Goal: Find specific page/section: Find specific page/section

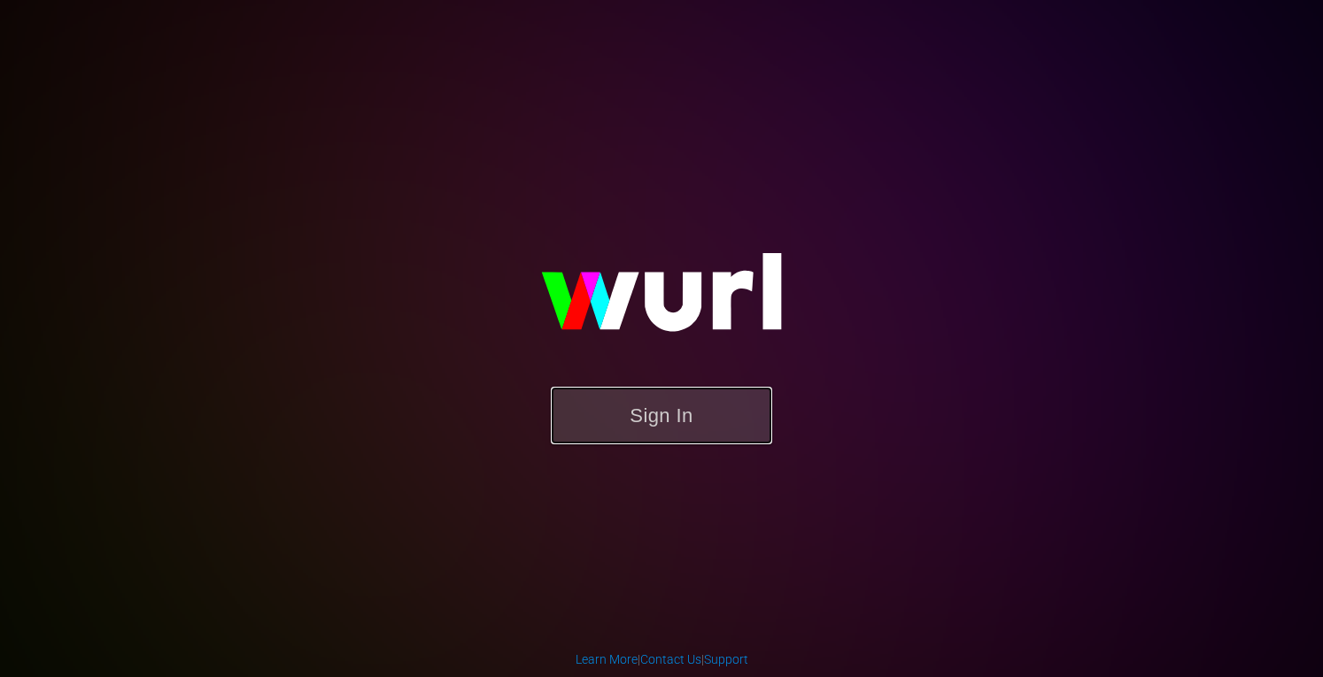
click at [641, 405] on button "Sign In" at bounding box center [661, 416] width 221 height 58
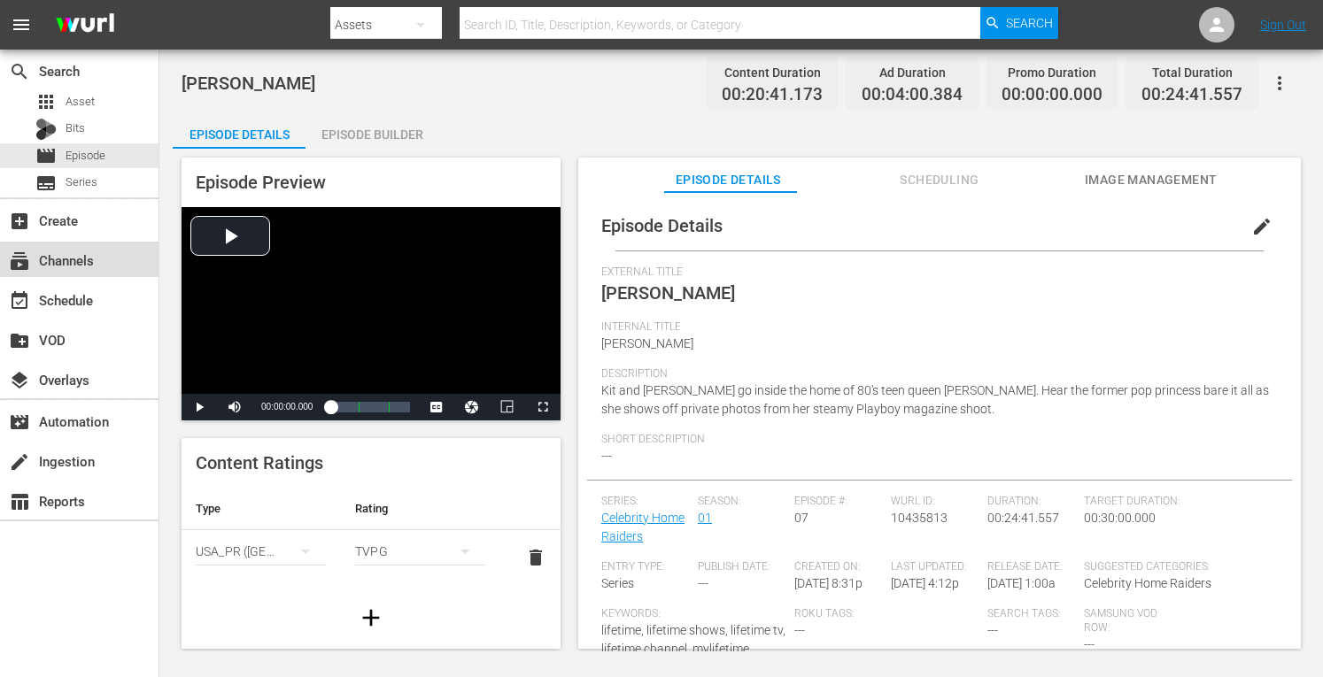
click at [43, 260] on div "subscriptions Channels" at bounding box center [49, 258] width 99 height 16
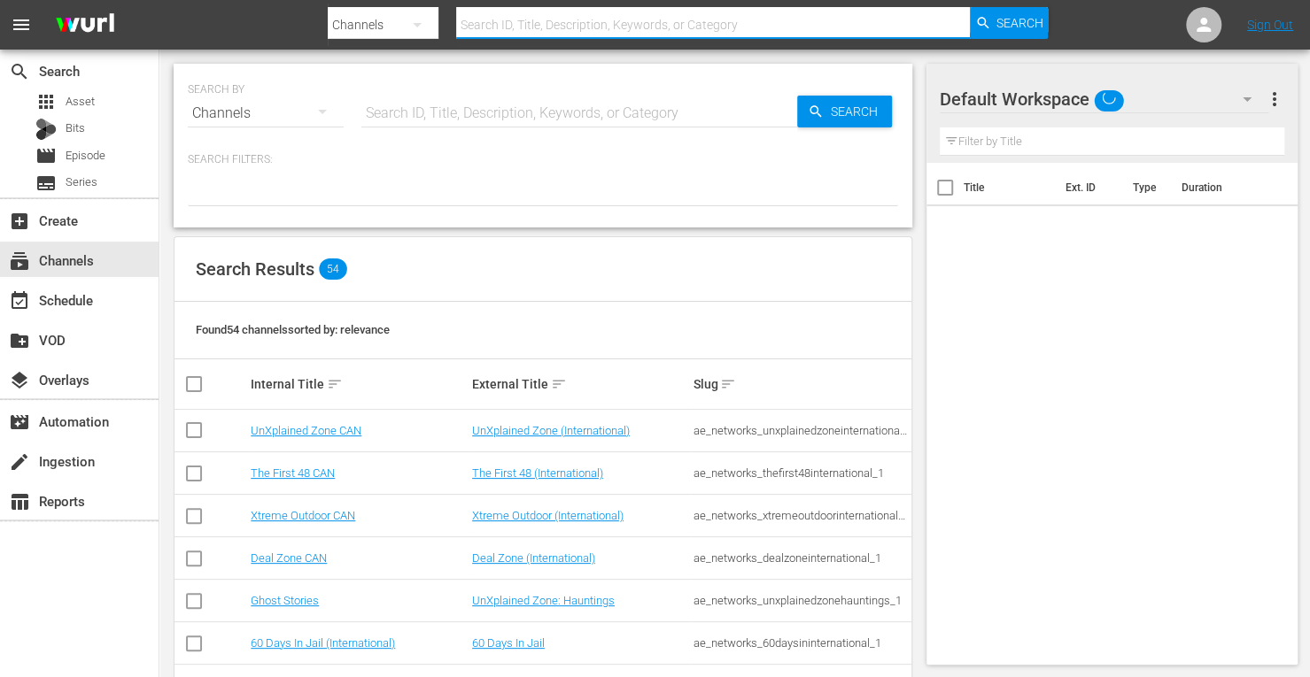
click at [498, 24] on input "text" at bounding box center [713, 25] width 514 height 43
click at [523, 20] on input "text" at bounding box center [713, 25] width 514 height 43
type input "Deal Z"
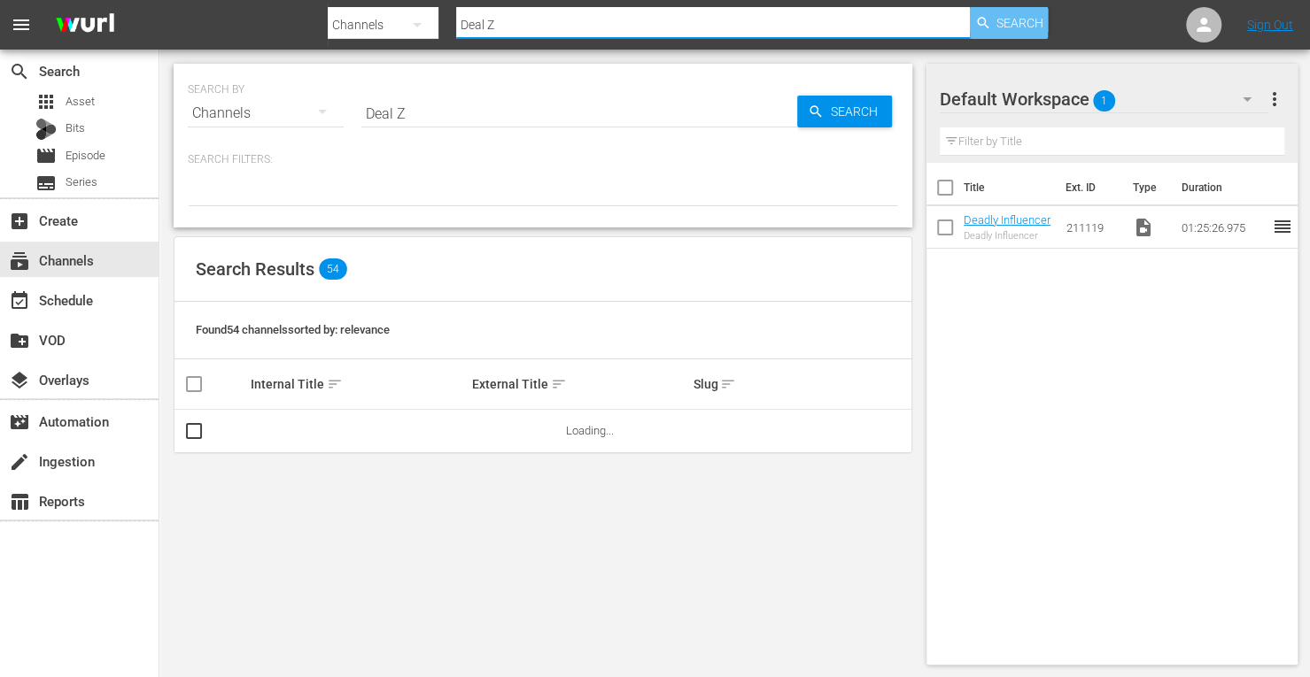
type input "Deal Z"
click at [992, 21] on div "Search" at bounding box center [1009, 23] width 78 height 32
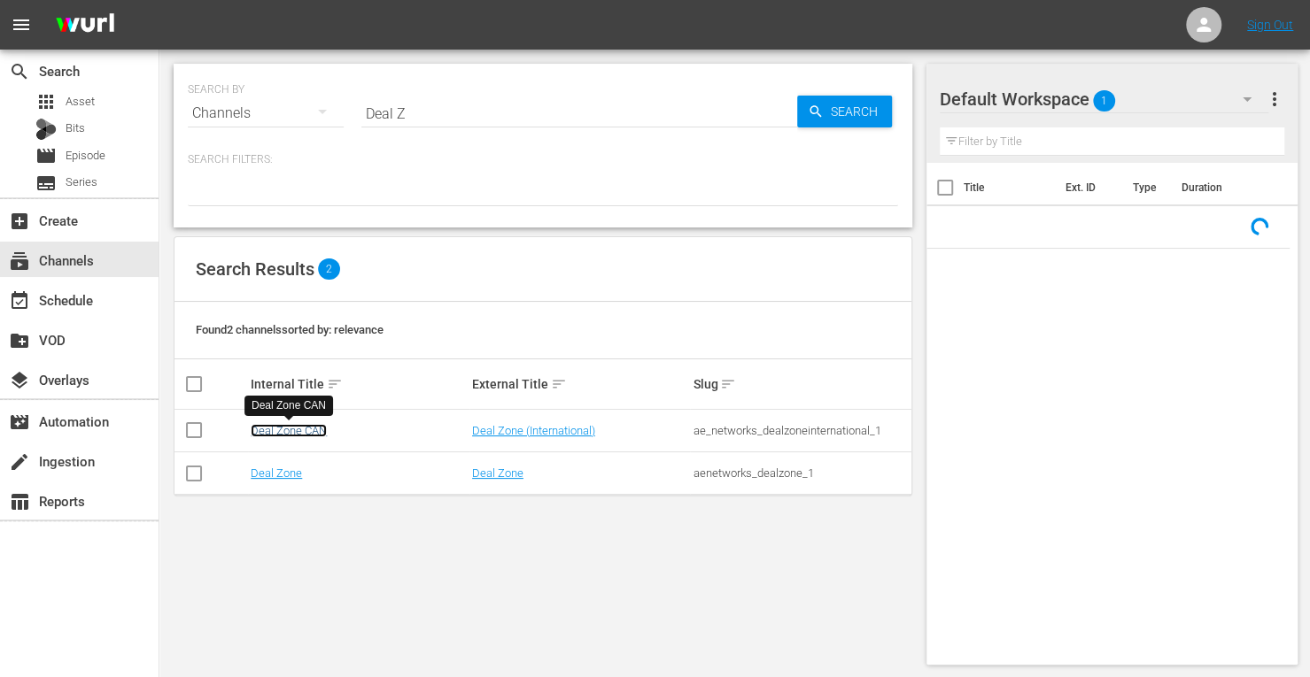
click at [275, 427] on link "Deal Zone CAN" at bounding box center [289, 430] width 76 height 13
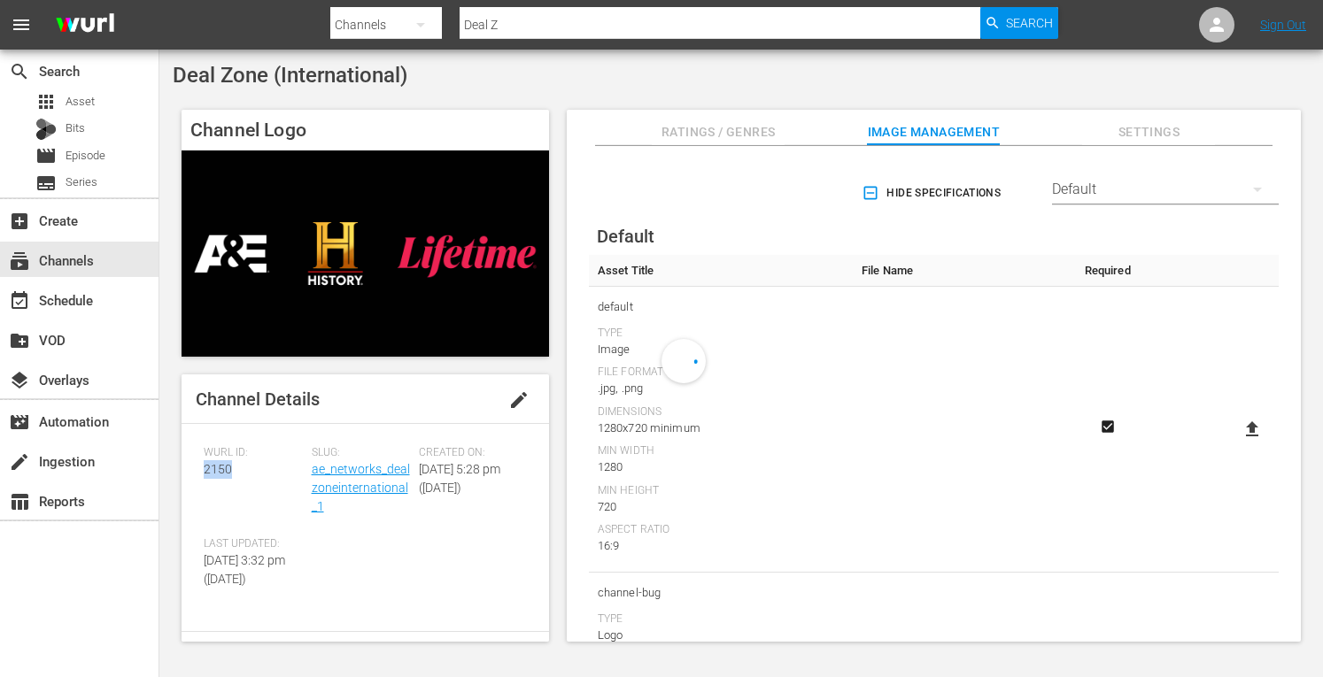
drag, startPoint x: 230, startPoint y: 466, endPoint x: 205, endPoint y: 467, distance: 24.8
click at [205, 467] on span "2150" at bounding box center [218, 469] width 28 height 14
copy span "2150"
drag, startPoint x: 354, startPoint y: 519, endPoint x: 310, endPoint y: 472, distance: 64.5
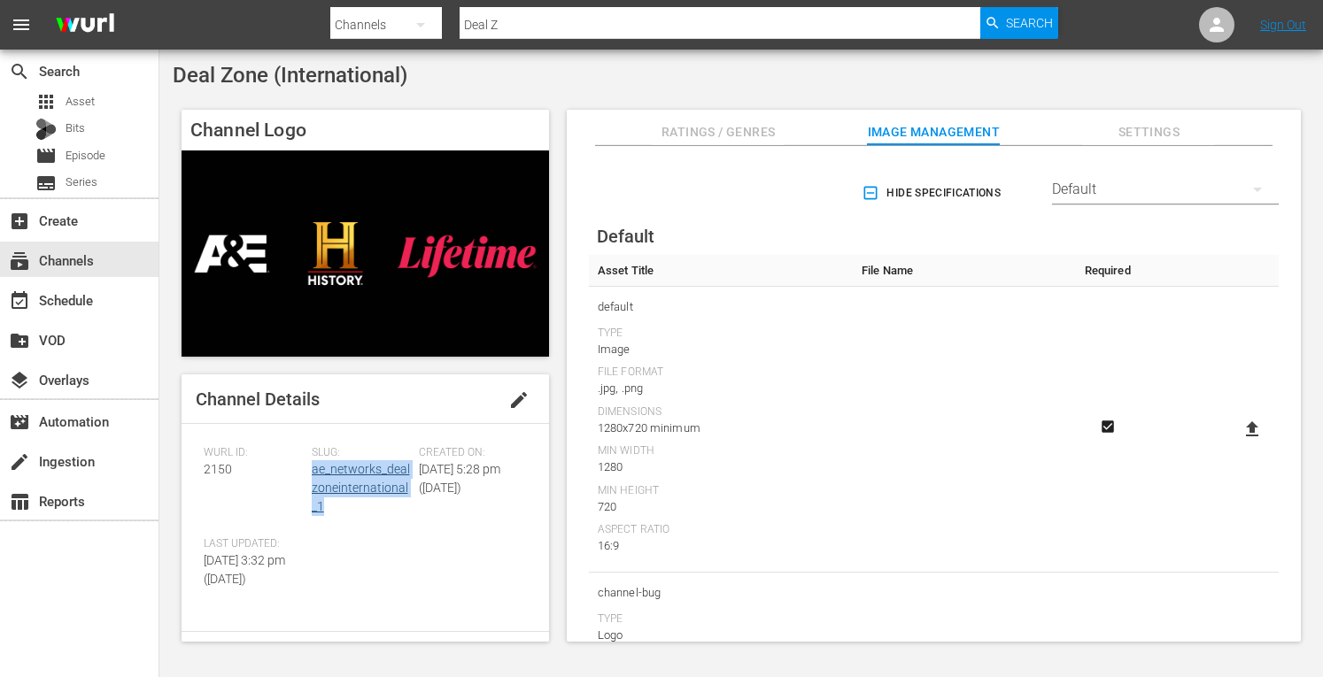
click at [312, 472] on div "Slug: ae_networks_dealzoneinternational_1" at bounding box center [366, 491] width 108 height 91
copy link "ae_networks_dealzoneinternational_1"
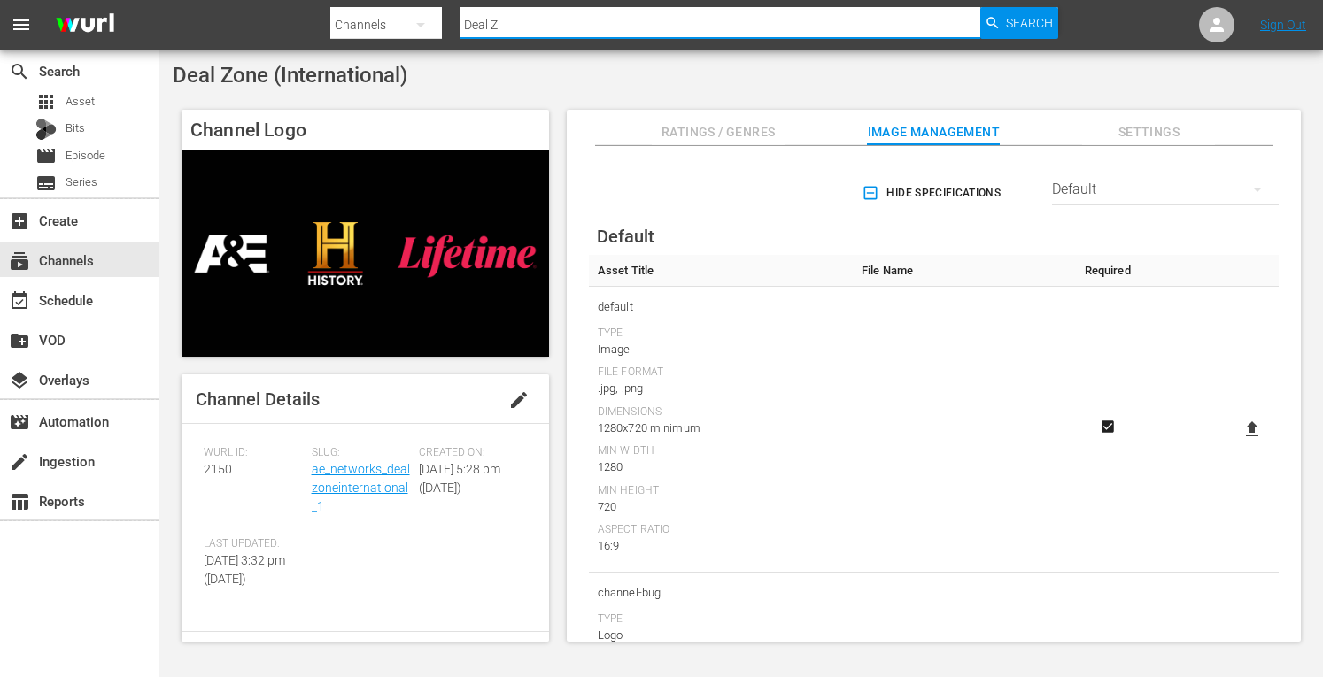
drag, startPoint x: 528, startPoint y: 27, endPoint x: 423, endPoint y: 24, distance: 104.5
click at [423, 24] on div "Search By Channels Search ID, Title, Description, Keywords, or Category Deal Z …" at bounding box center [694, 25] width 728 height 43
type input "Xtreme O"
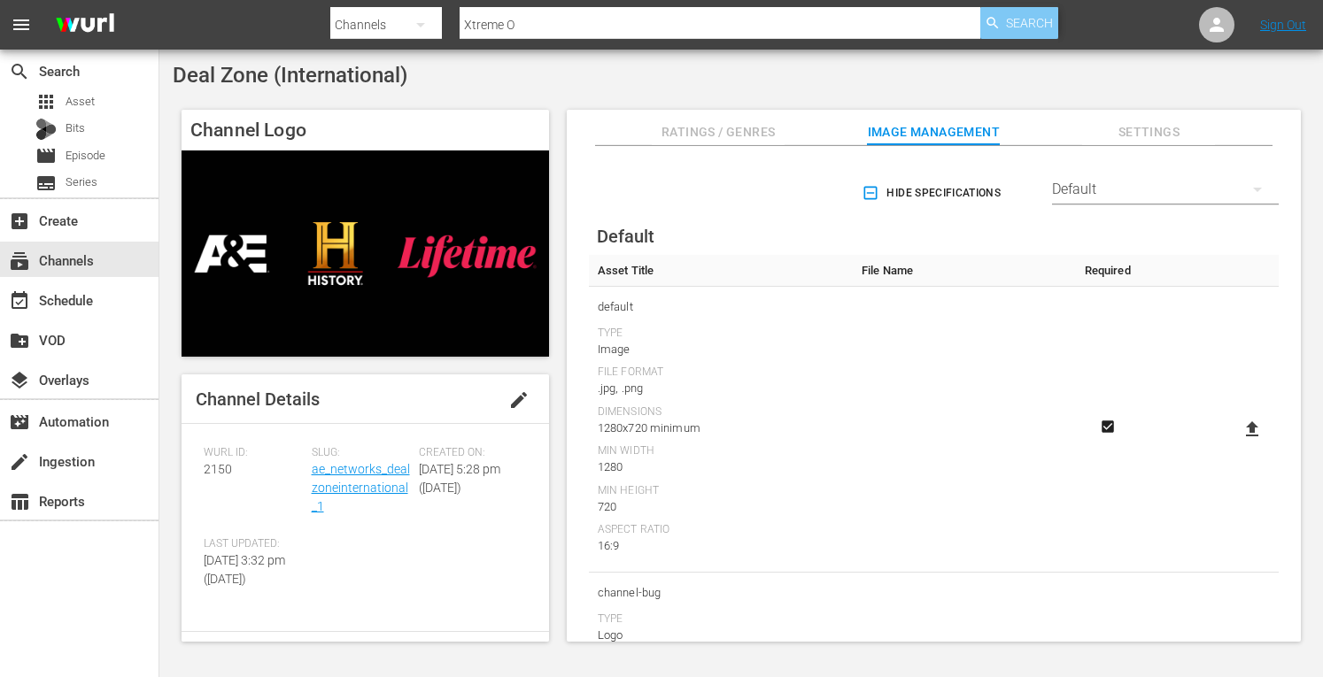
click at [1048, 30] on span "Search" at bounding box center [1029, 23] width 47 height 32
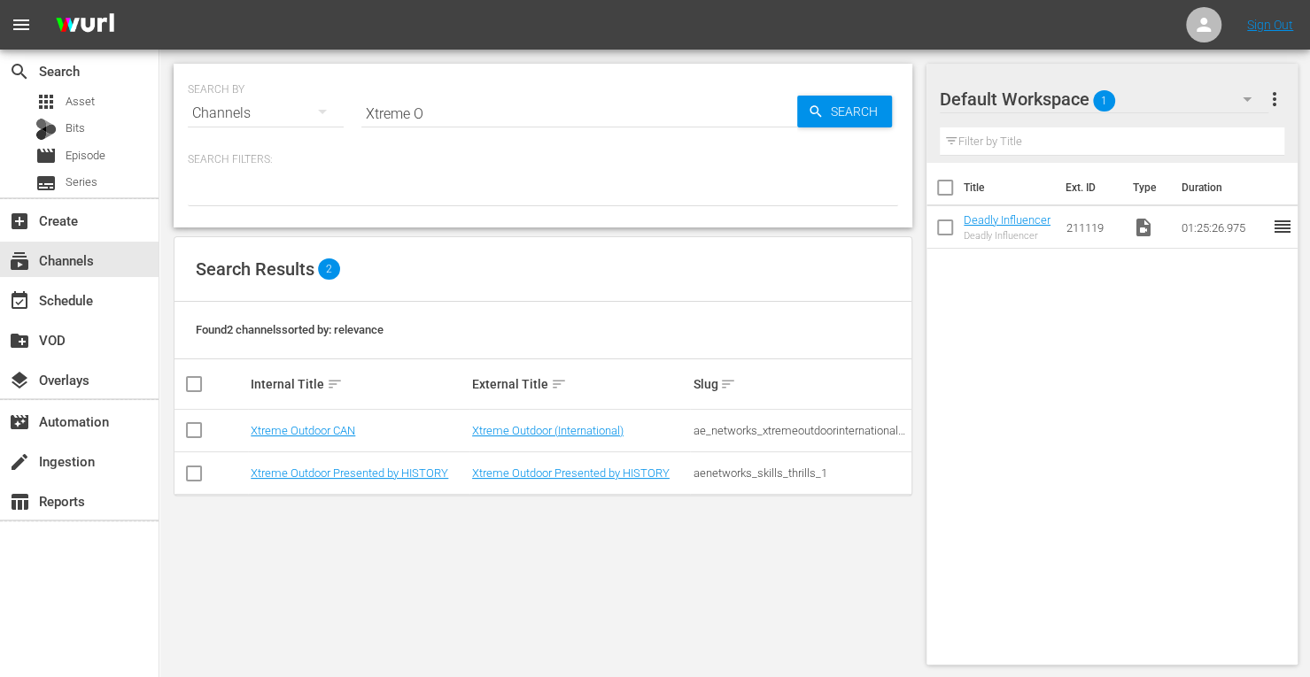
click at [689, 423] on td "Xtreme Outdoor (International)" at bounding box center [579, 431] width 221 height 43
drag, startPoint x: 690, startPoint y: 428, endPoint x: 909, endPoint y: 417, distance: 219.9
click at [909, 417] on td "ae_networks_xtremeoutdoorinternational_1" at bounding box center [800, 431] width 221 height 43
click at [352, 426] on link "Xtreme Outdoor CAN" at bounding box center [303, 430] width 104 height 13
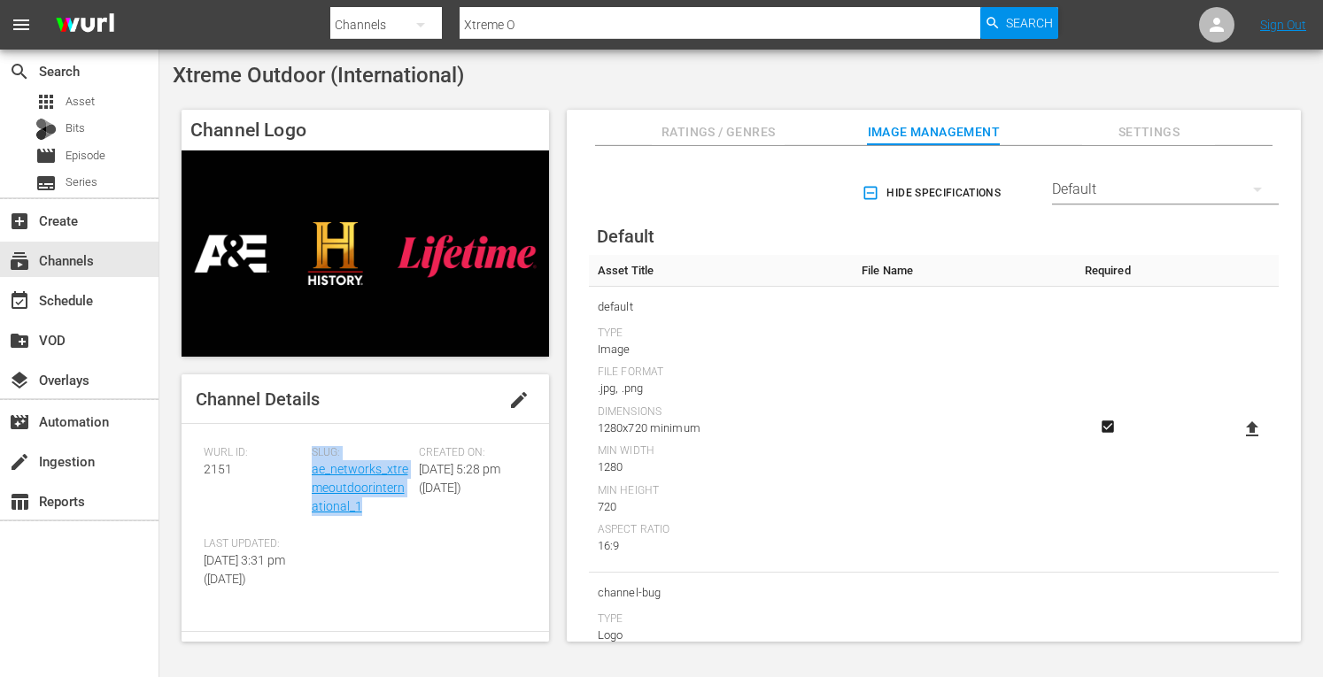
drag, startPoint x: 370, startPoint y: 511, endPoint x: 306, endPoint y: 483, distance: 69.8
click at [306, 483] on div "[PERSON_NAME] ID: 2151 Slug: ae_networks_xtremeoutdoorinternational_1 Created O…" at bounding box center [365, 528] width 323 height 164
click at [312, 476] on link "ae_networks_xtremeoutdoorinternational_1" at bounding box center [360, 487] width 97 height 51
drag, startPoint x: 368, startPoint y: 510, endPoint x: 311, endPoint y: 477, distance: 66.2
click at [312, 477] on div "Slug: ae_networks_xtremeoutdoorinternational_1" at bounding box center [366, 491] width 108 height 91
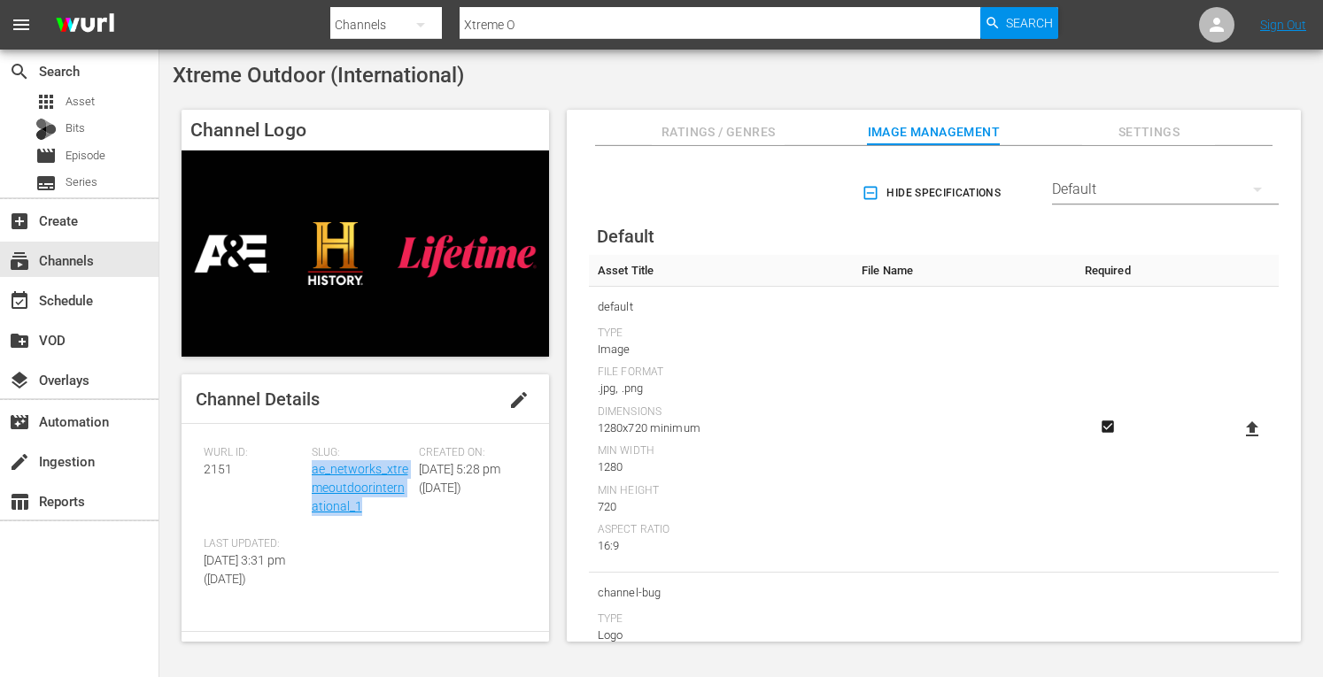
copy link "ae_networks_xtremeoutdoorinternational_1"
click at [514, 14] on input "Xtreme O" at bounding box center [720, 25] width 521 height 43
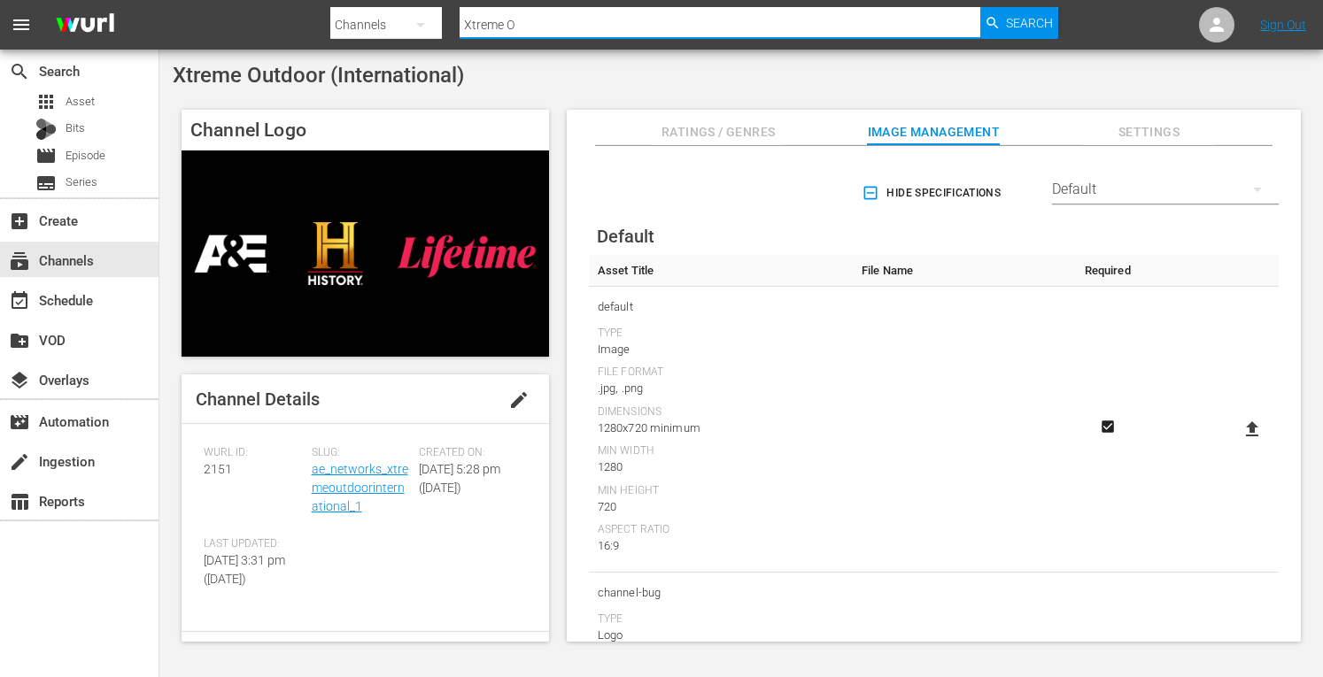
drag, startPoint x: 520, startPoint y: 19, endPoint x: 442, endPoint y: 18, distance: 77.9
click at [442, 18] on div "Search By Channels Search ID, Title, Description, Keywords, or Category Xtreme …" at bounding box center [694, 25] width 728 height 43
type input "The First 48"
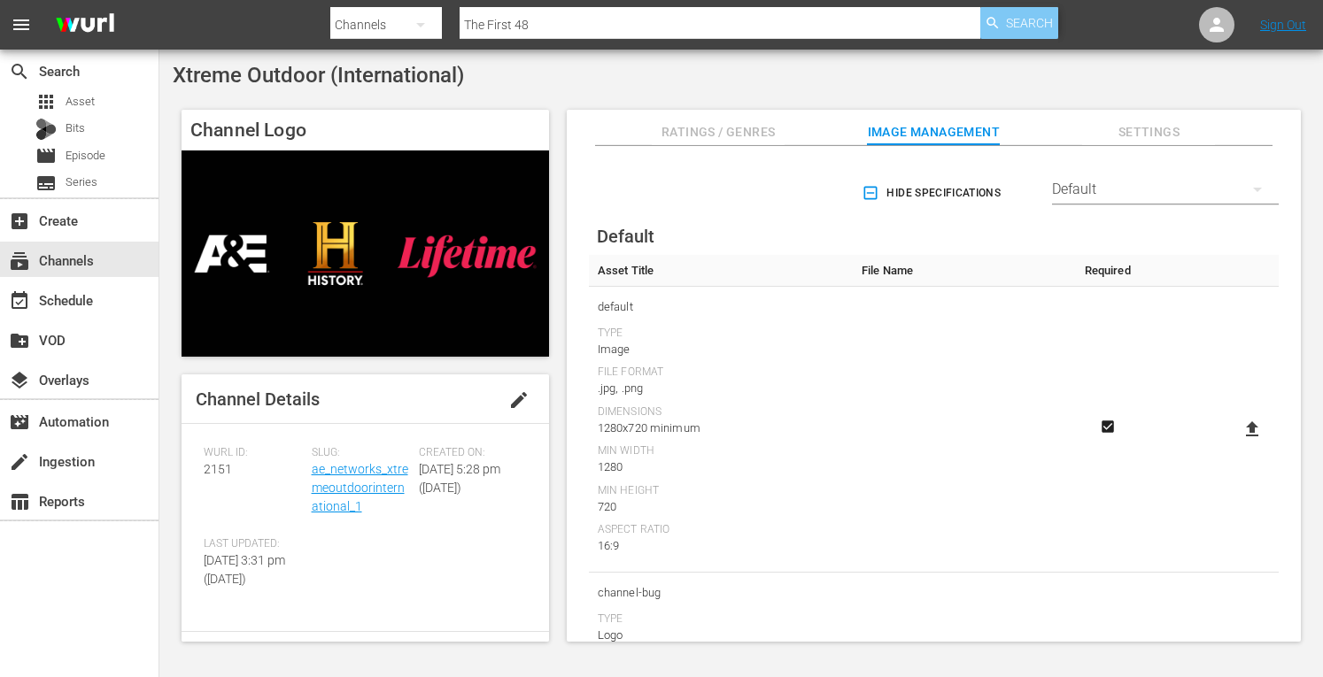
click at [994, 28] on icon "button" at bounding box center [993, 23] width 16 height 16
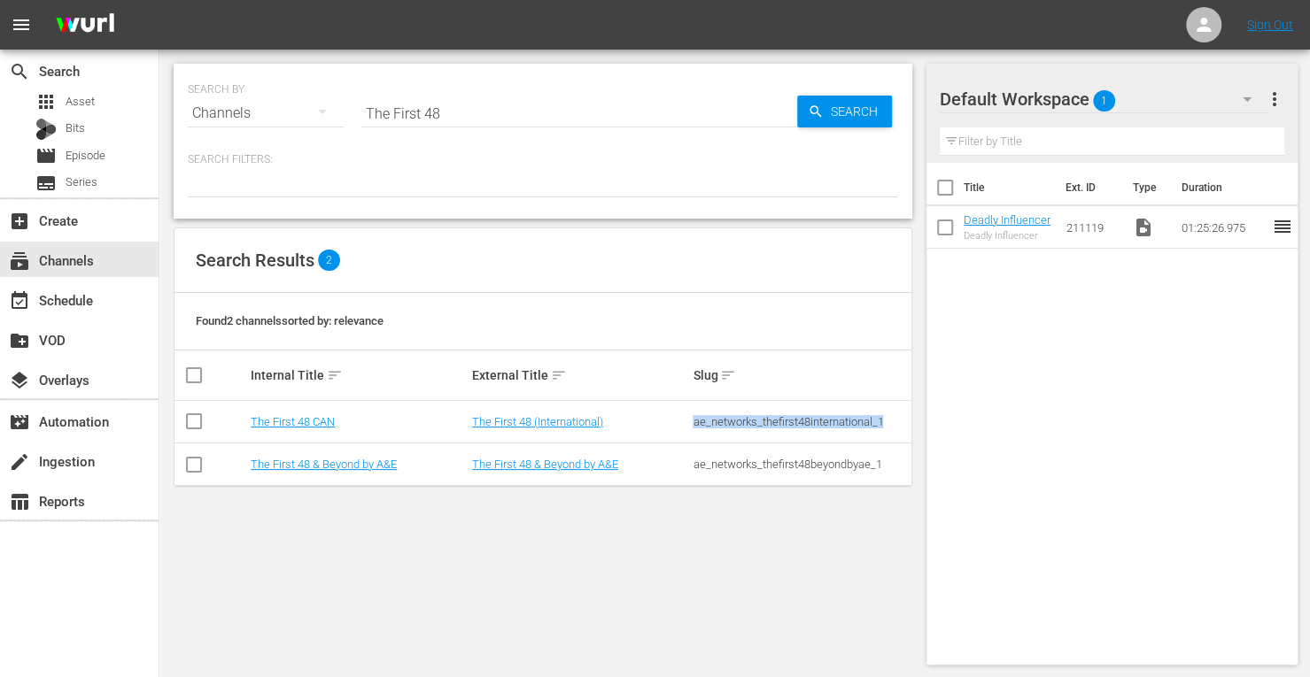
drag, startPoint x: 886, startPoint y: 419, endPoint x: 694, endPoint y: 416, distance: 192.2
click at [694, 416] on div "ae_networks_thefirst48international_1" at bounding box center [800, 421] width 216 height 13
copy div "ae_networks_thefirst48international_1"
click at [287, 423] on link "The First 48 CAN" at bounding box center [293, 421] width 84 height 13
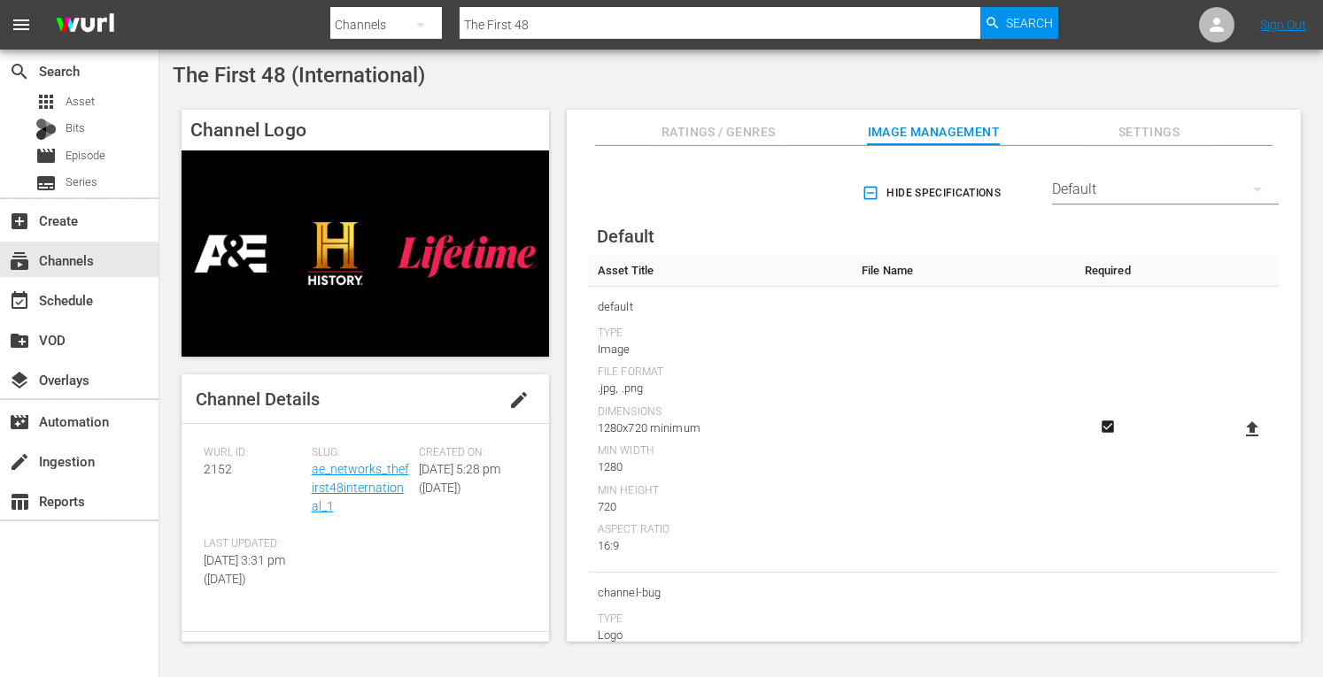
click at [569, 31] on input "The First 48" at bounding box center [720, 25] width 521 height 43
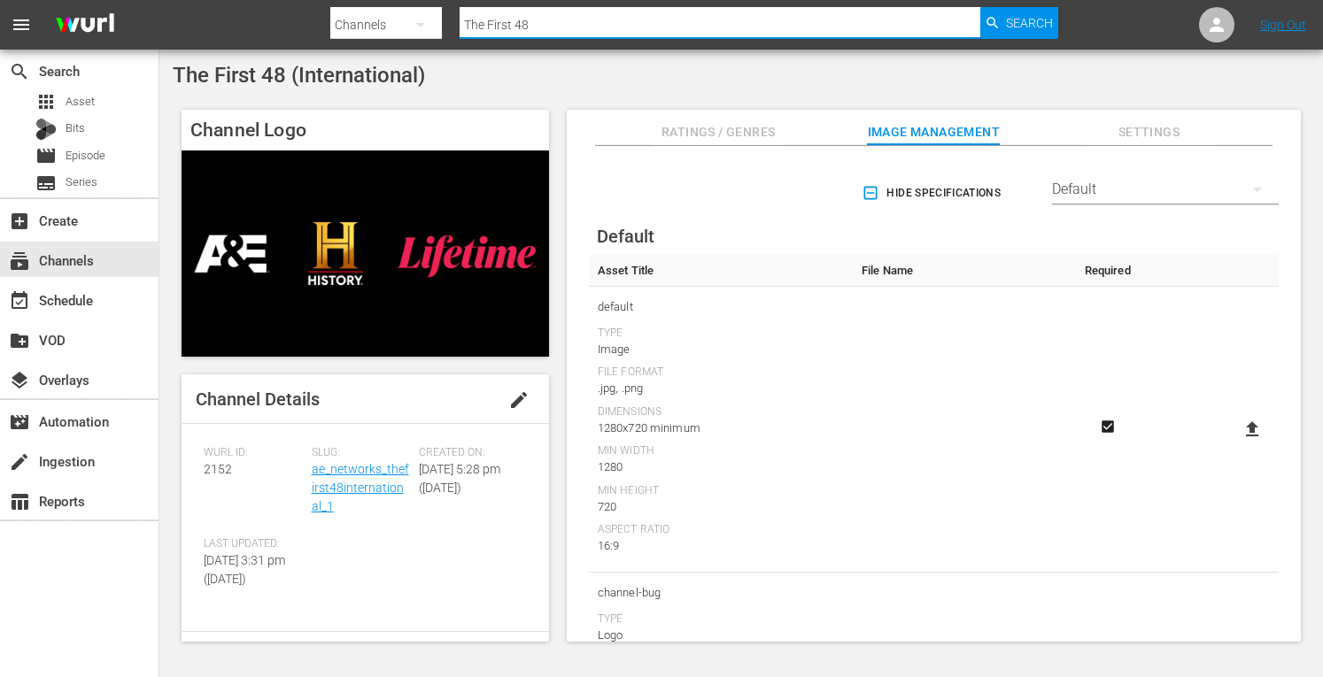
drag, startPoint x: 563, startPoint y: 32, endPoint x: 459, endPoint y: 24, distance: 104.8
click at [460, 24] on input "The First 48" at bounding box center [720, 25] width 521 height 43
type input "Unxpl"
click at [1022, 21] on span "Search" at bounding box center [1029, 23] width 47 height 32
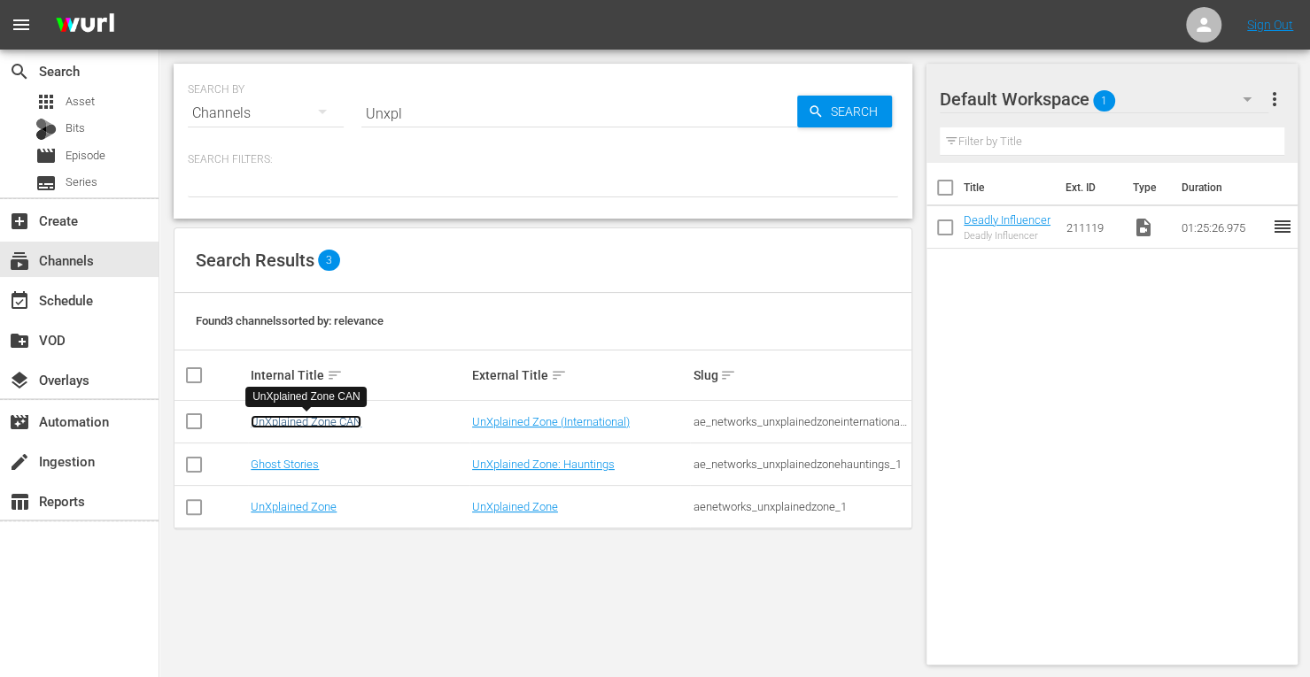
click at [333, 417] on link "UnXplained Zone CAN" at bounding box center [306, 421] width 111 height 13
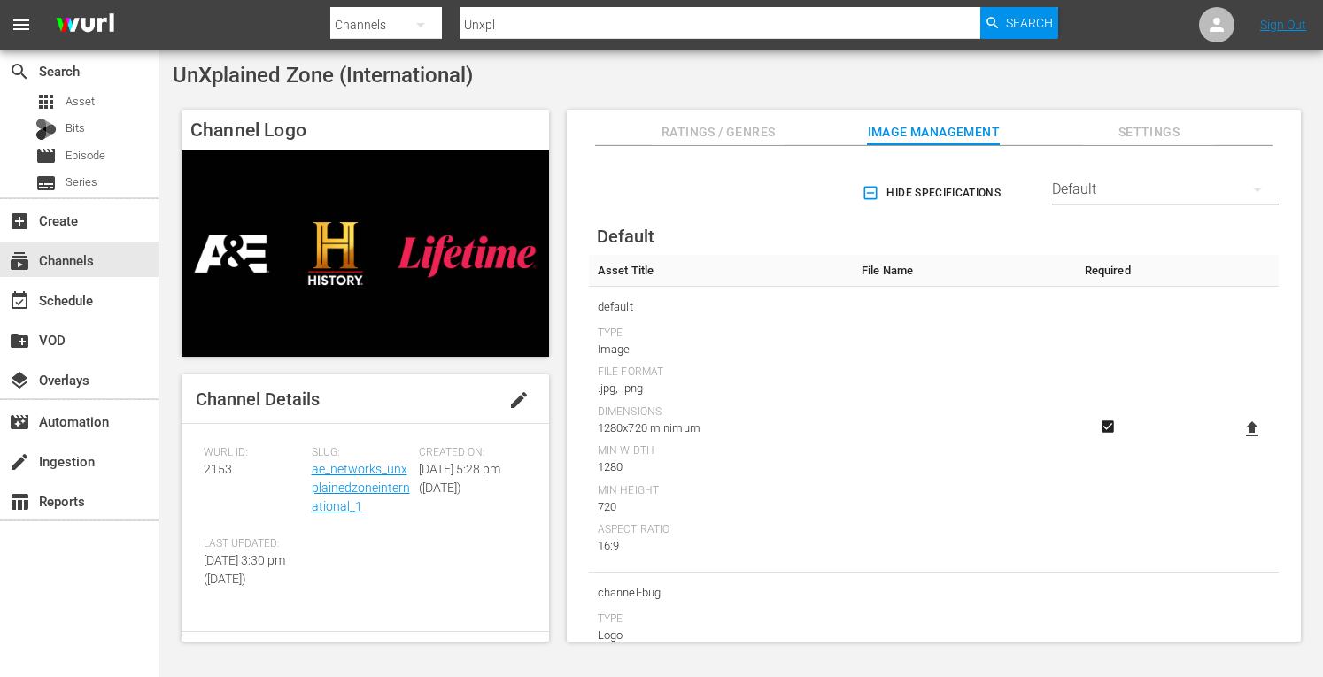
drag, startPoint x: 340, startPoint y: 491, endPoint x: 380, endPoint y: 538, distance: 61.6
click at [380, 541] on div "[PERSON_NAME] ID: 2153 Slug: ae_networks_unxplainedzoneinternational_1 Created …" at bounding box center [365, 528] width 323 height 164
drag, startPoint x: 363, startPoint y: 514, endPoint x: 312, endPoint y: 475, distance: 65.0
click at [312, 475] on div "Slug: ae_networks_unxplainedzoneinternational_1" at bounding box center [366, 491] width 108 height 91
copy link "ae_networks_unxplainedzoneinternational_1"
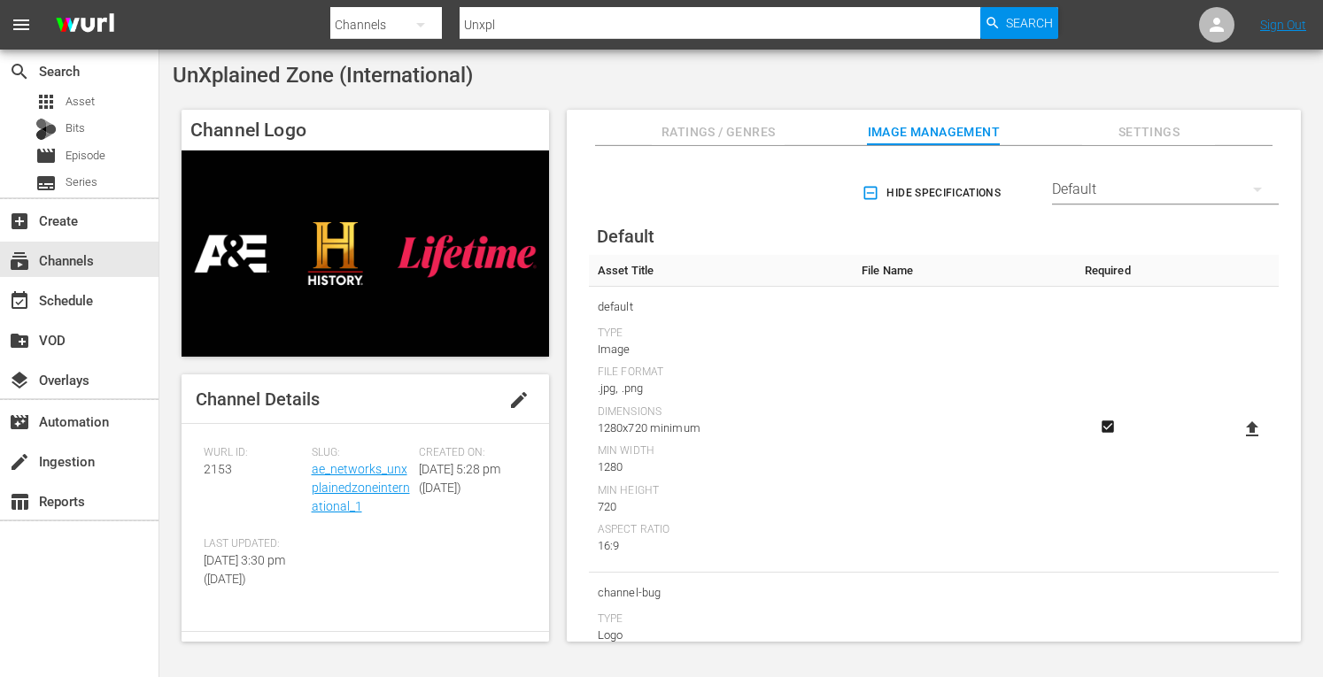
click at [540, 19] on input "Unxpl" at bounding box center [720, 25] width 521 height 43
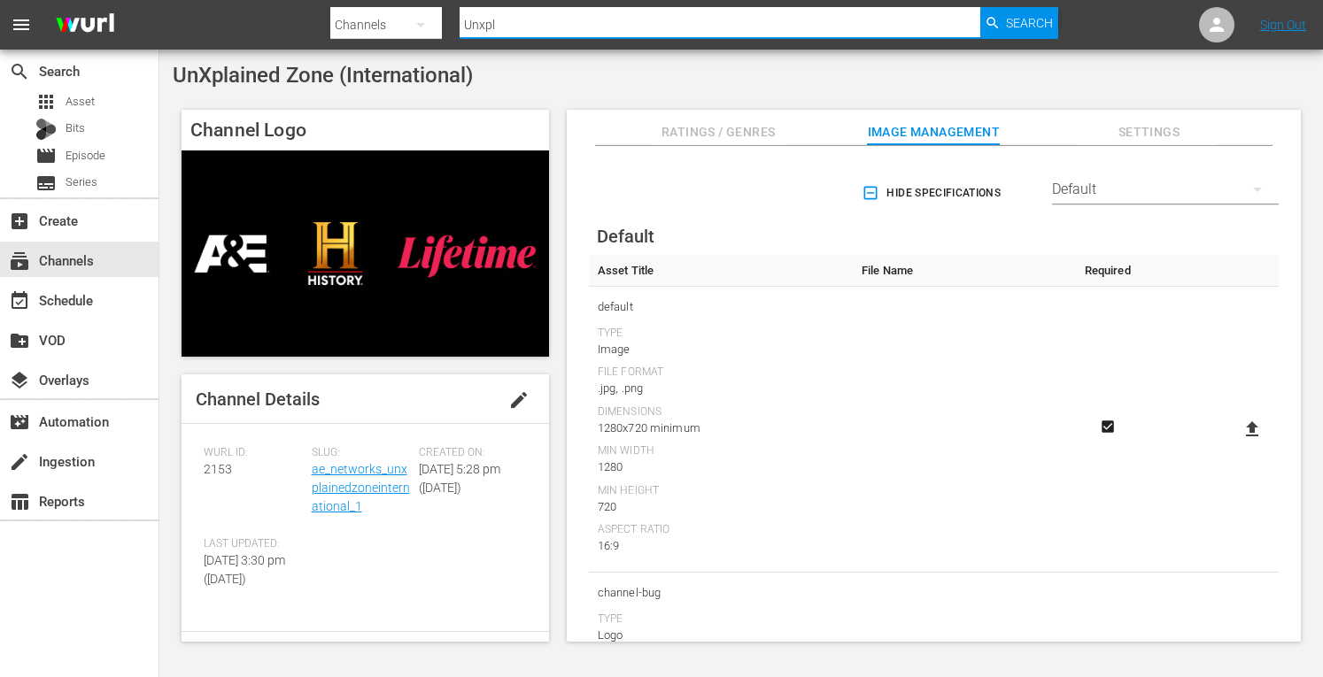
drag, startPoint x: 540, startPoint y: 19, endPoint x: 447, endPoint y: 26, distance: 93.2
click at [447, 26] on div "Search By Channels Search ID, Title, Description, Keywords, or Category Unxpl S…" at bounding box center [694, 25] width 728 height 43
type input "Crime 3"
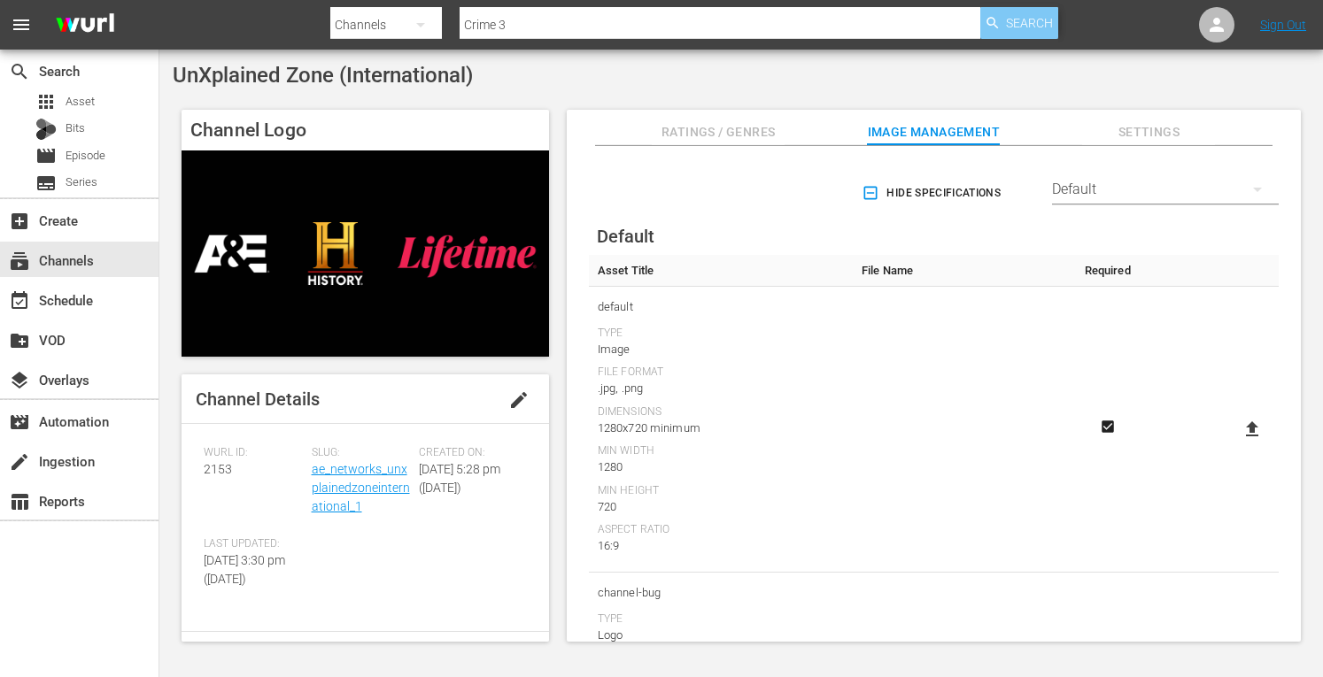
click at [994, 27] on icon "button" at bounding box center [993, 23] width 16 height 16
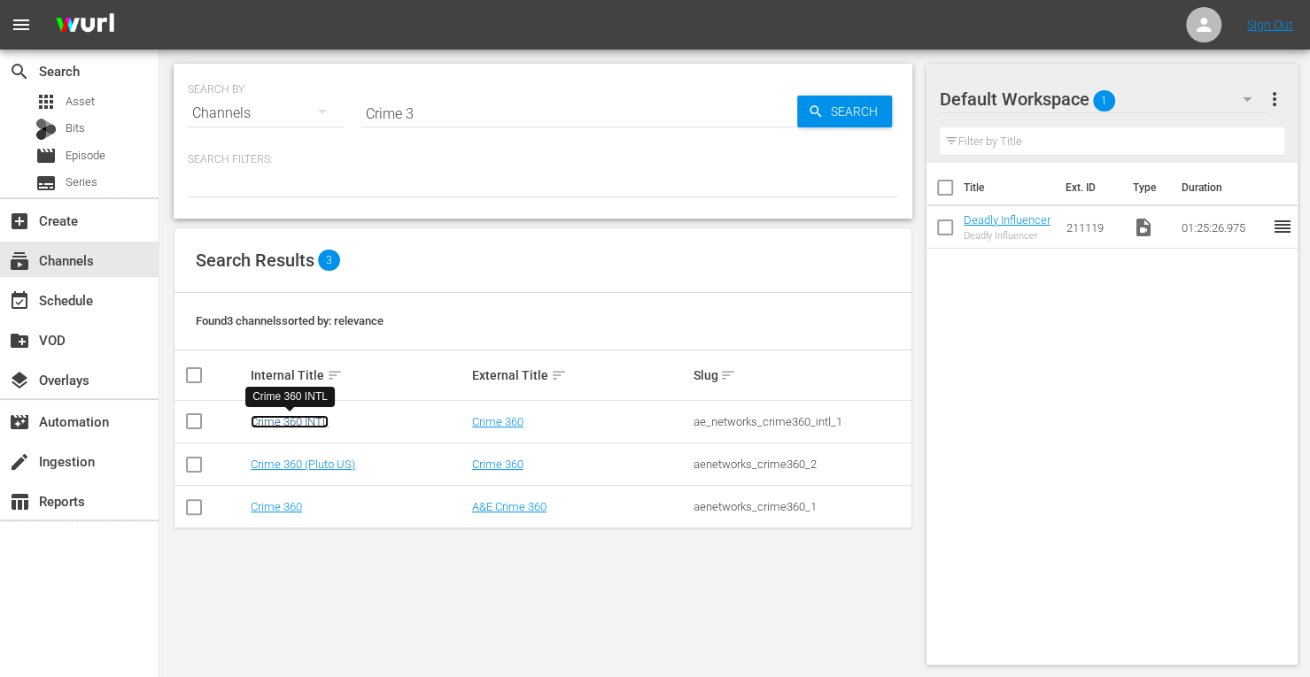
click at [288, 416] on link "Crime 360 INTL" at bounding box center [290, 421] width 78 height 13
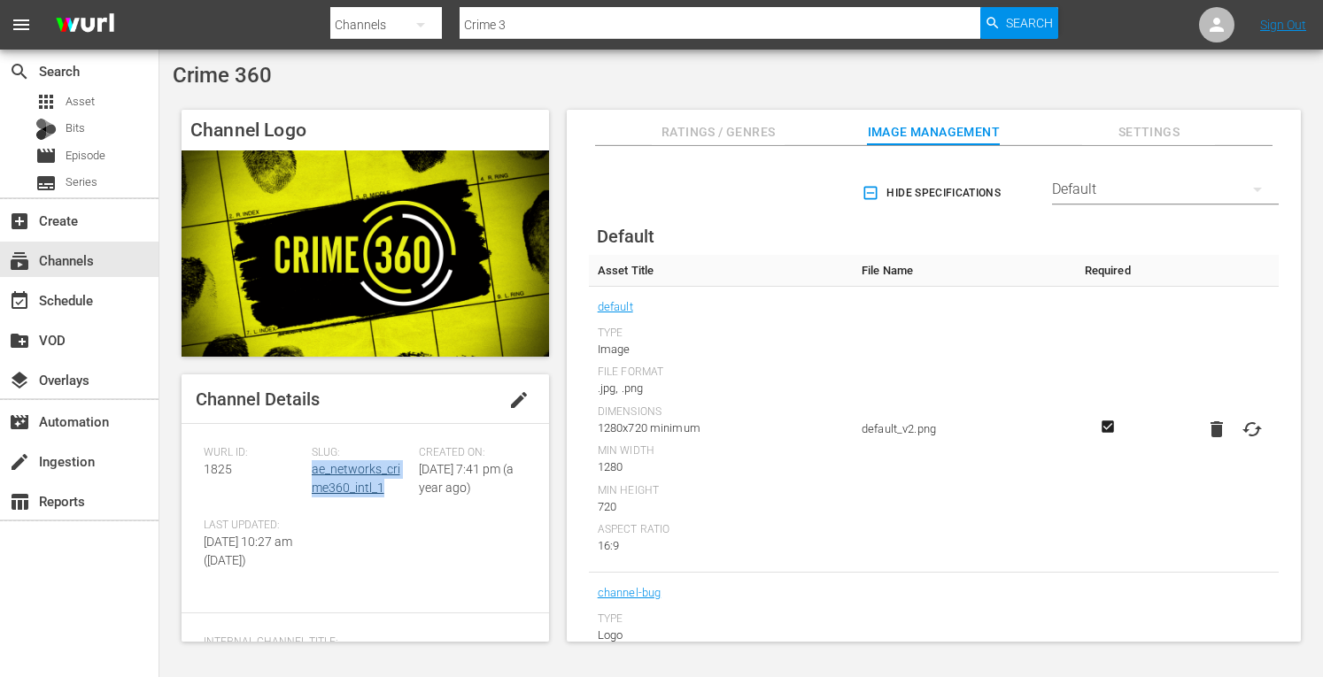
drag, startPoint x: 391, startPoint y: 495, endPoint x: 309, endPoint y: 476, distance: 84.6
click at [312, 476] on div "Slug: ae_networks_crime360_intl_1" at bounding box center [366, 482] width 108 height 73
copy link "ae_networks_crime360_intl_1"
